Goal: Task Accomplishment & Management: Use online tool/utility

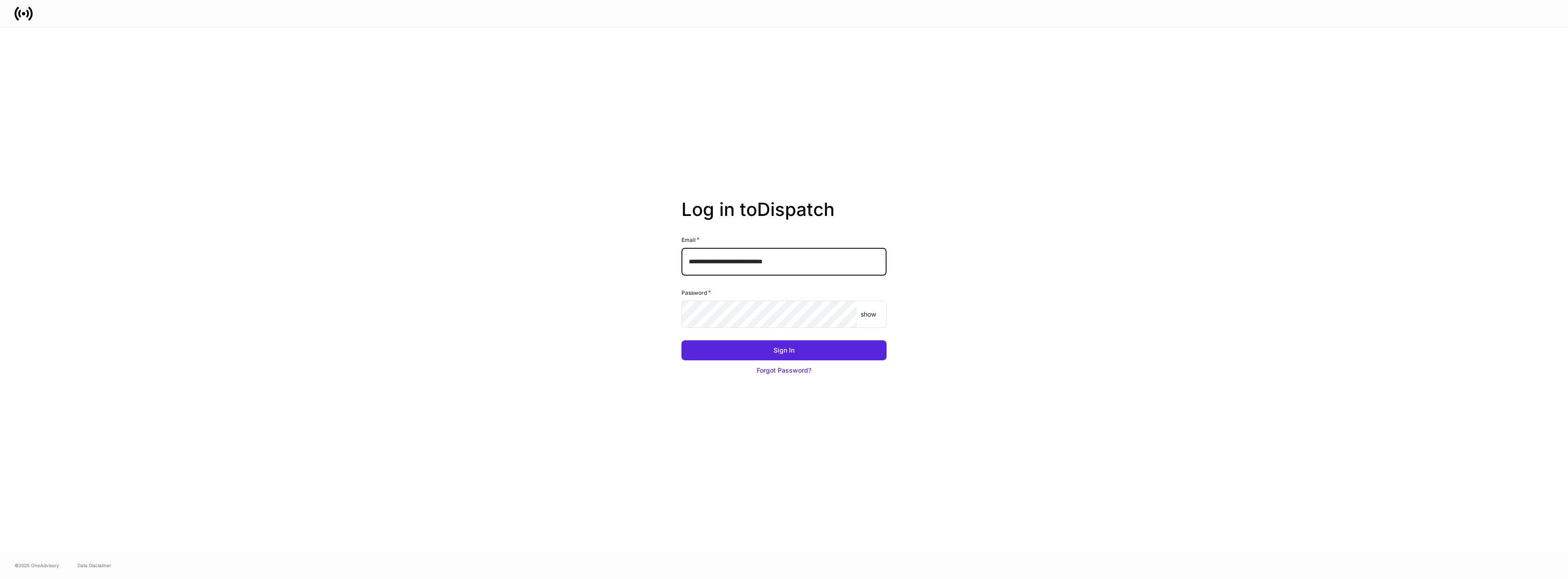
click at [790, 260] on input "**********" at bounding box center [784, 261] width 205 height 27
type input "**********"
click at [796, 348] on button "Sign In" at bounding box center [784, 350] width 205 height 20
